Goal: Find specific page/section: Find specific page/section

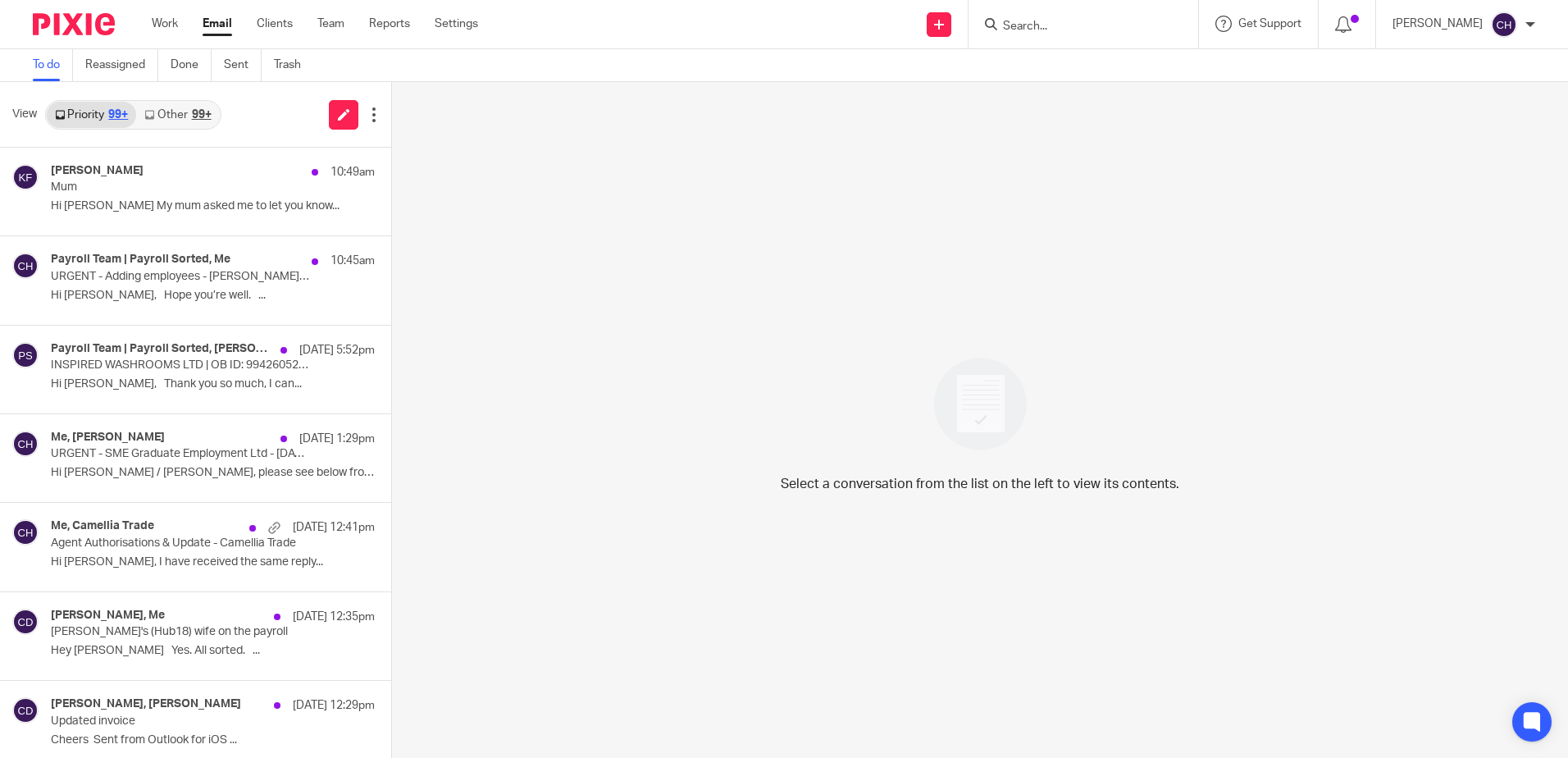
click at [97, 11] on div at bounding box center [68, 24] width 135 height 49
click at [97, 19] on img at bounding box center [74, 24] width 82 height 23
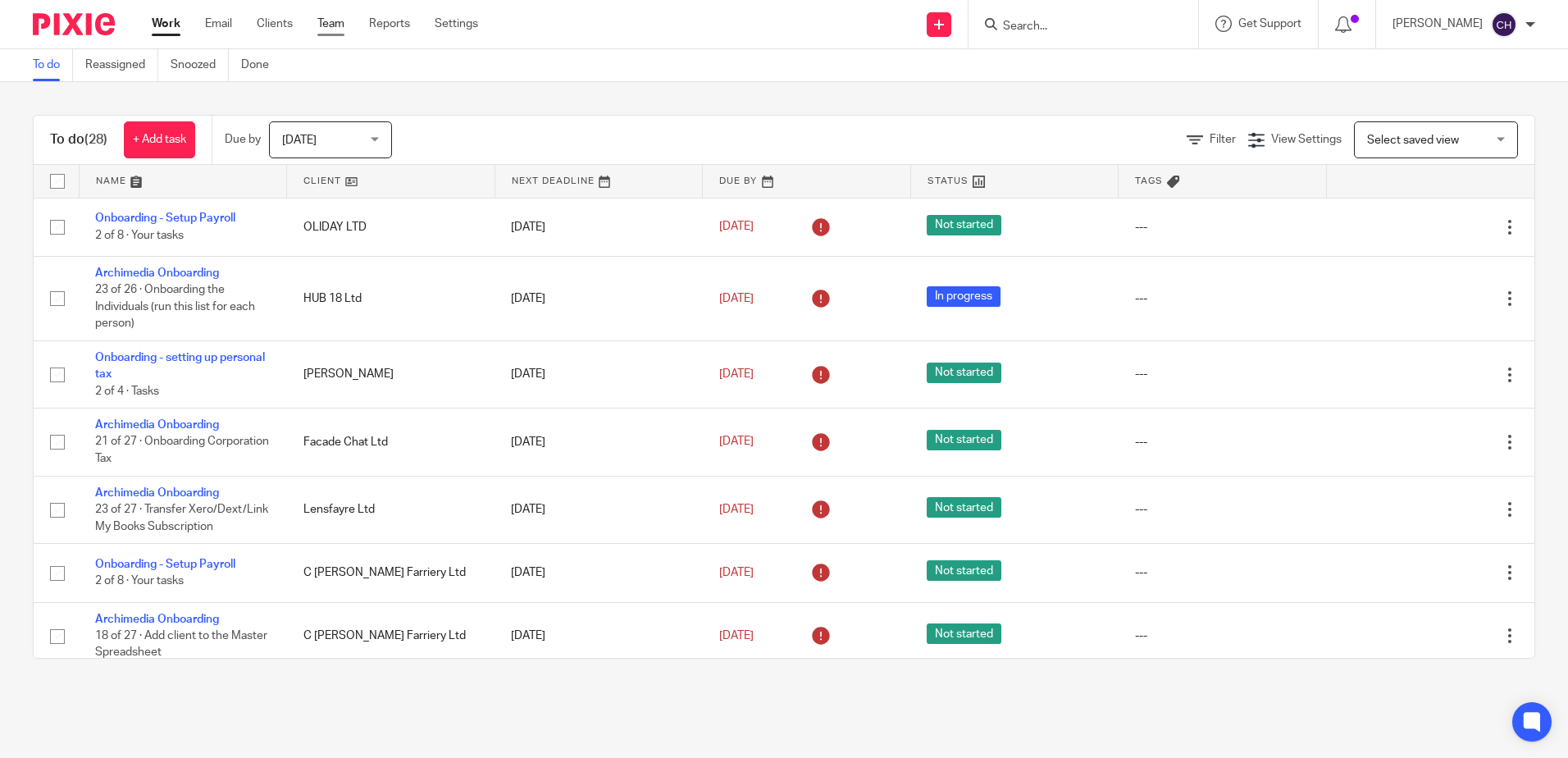
click at [342, 16] on link "Team" at bounding box center [330, 23] width 27 height 16
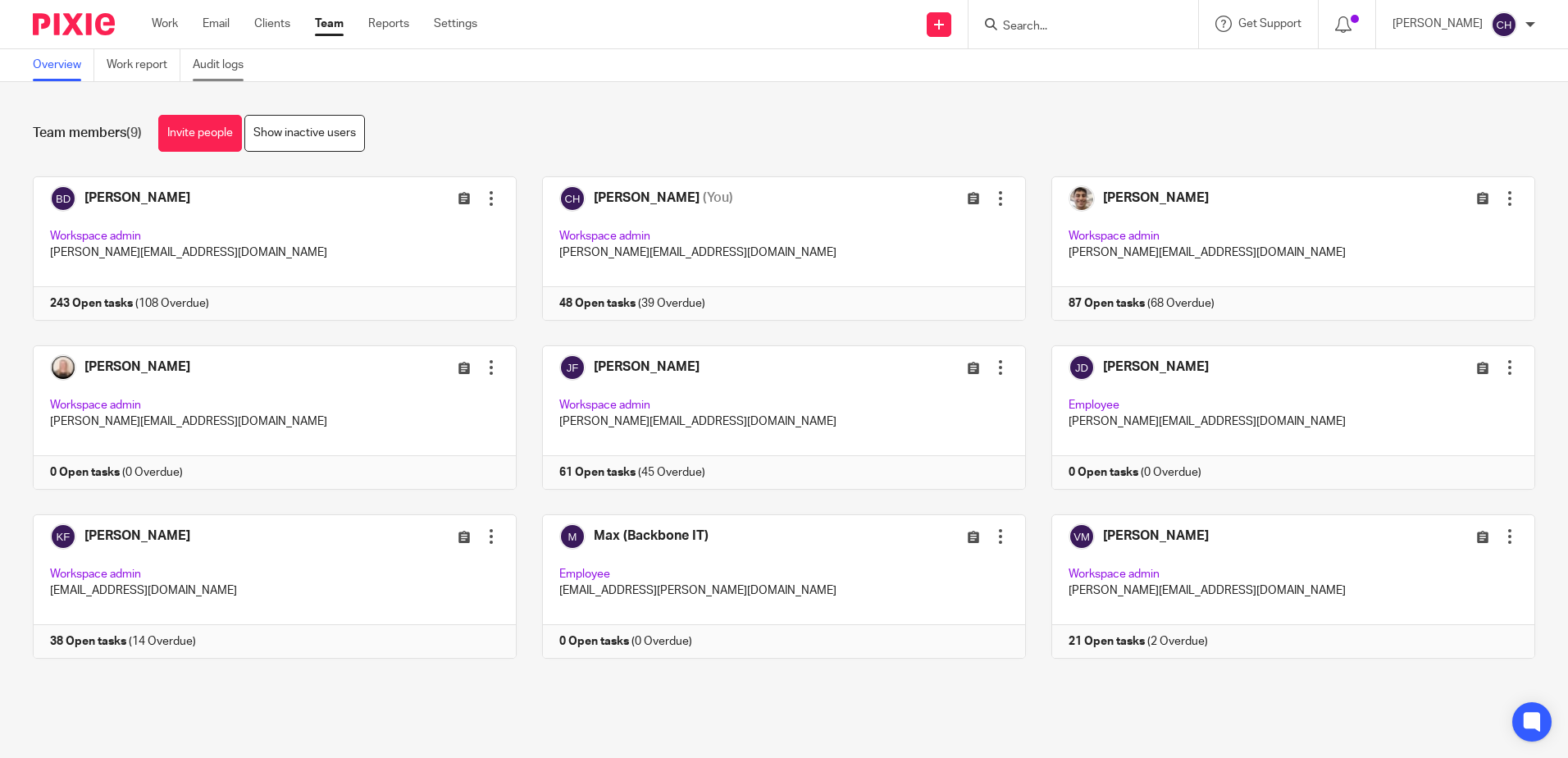
click at [216, 54] on link "Audit logs" at bounding box center [224, 65] width 63 height 32
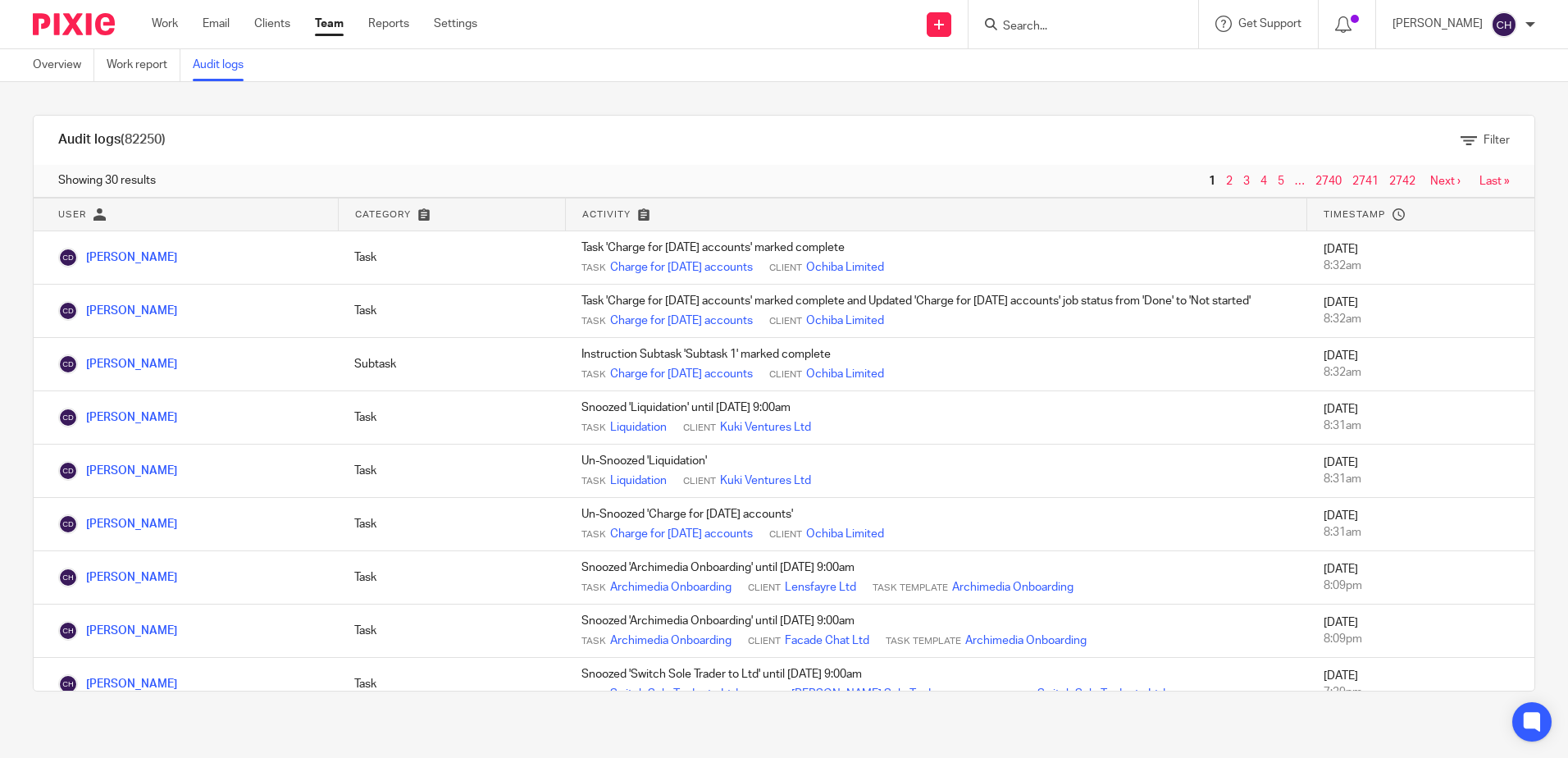
click at [905, 134] on div "Filter" at bounding box center [726, 140] width 1568 height 17
click at [70, 12] on div at bounding box center [68, 24] width 135 height 49
click at [87, 27] on img at bounding box center [74, 24] width 82 height 23
